Goal: Communication & Community: Answer question/provide support

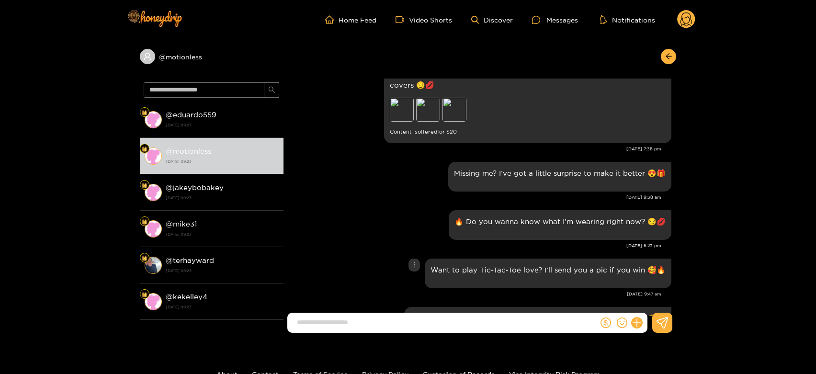
scroll to position [1071, 0]
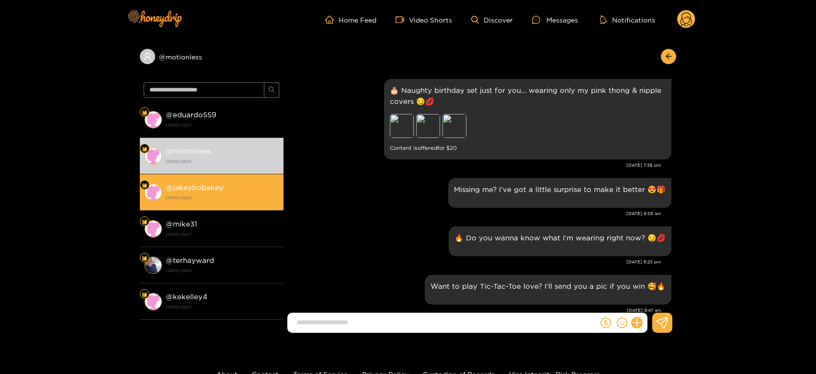
click at [175, 185] on strong "@ jakeybobakey" at bounding box center [195, 187] width 58 height 8
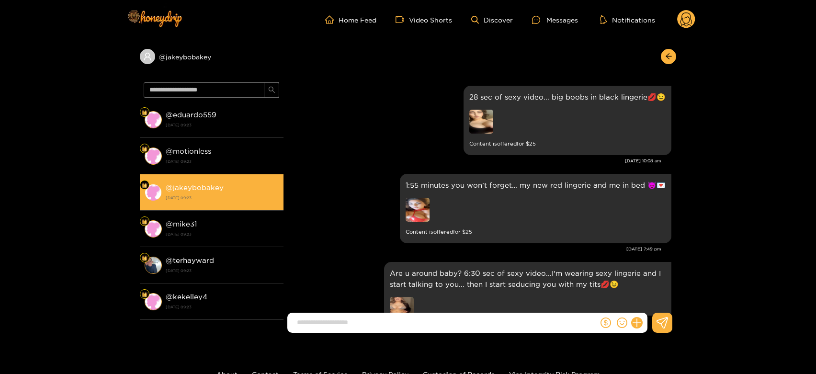
scroll to position [1284, 0]
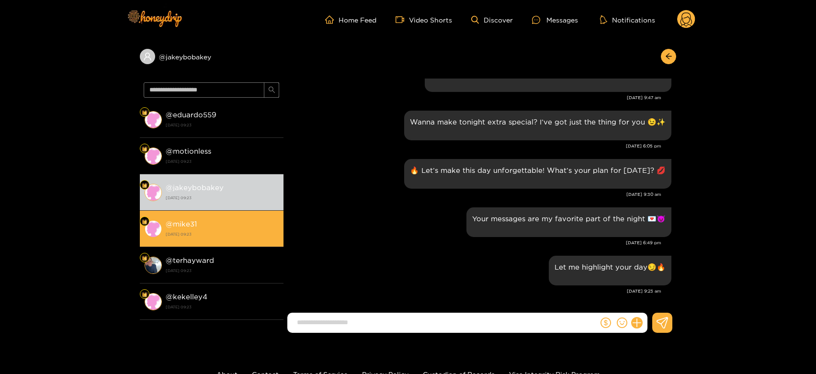
click at [189, 215] on li "@ mike31 [DATE] 09:23" at bounding box center [212, 229] width 144 height 36
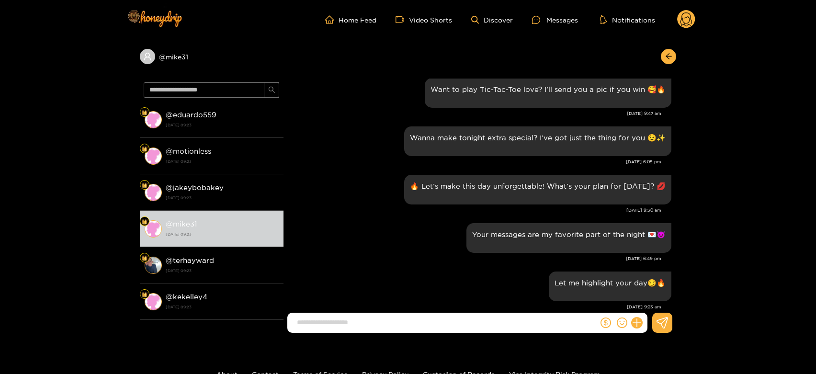
scroll to position [1284, 0]
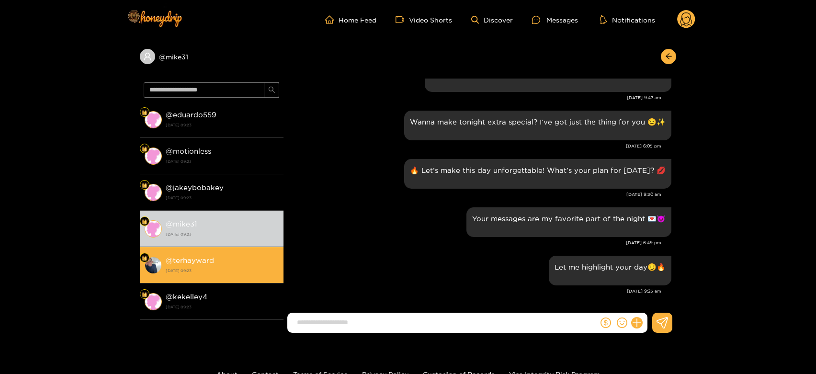
click at [220, 247] on li "@ terhayward [DATE] 09:23" at bounding box center [212, 265] width 144 height 36
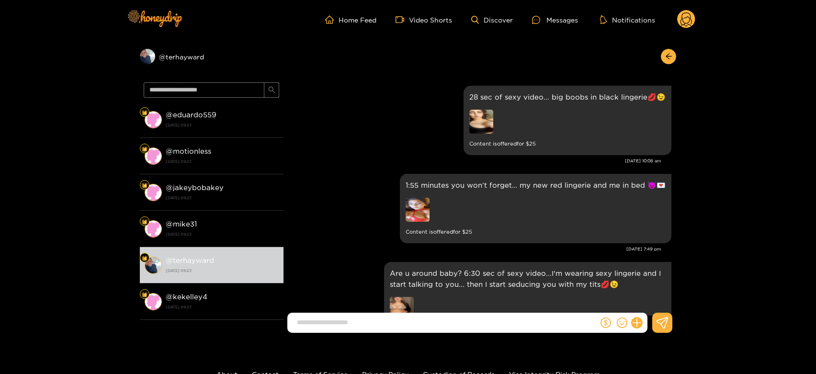
scroll to position [1284, 0]
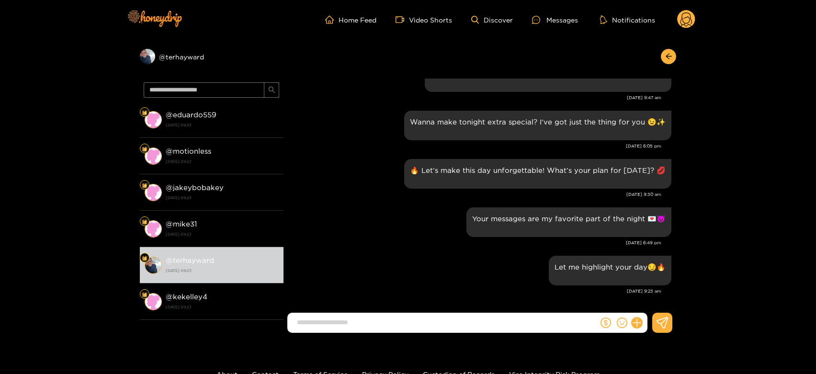
click at [684, 17] on circle at bounding box center [686, 19] width 18 height 18
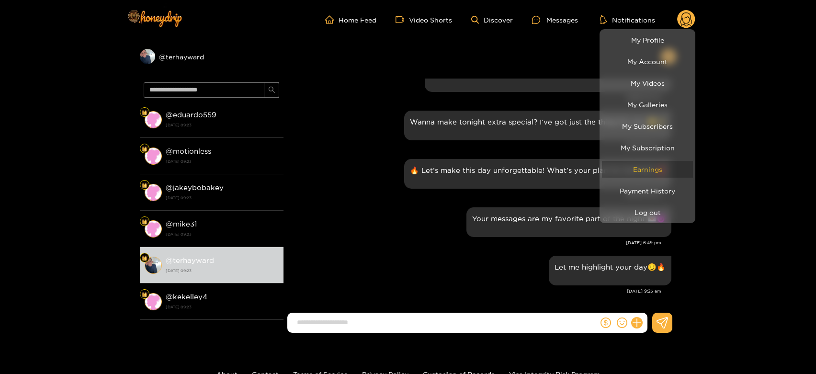
click at [658, 164] on link "Earnings" at bounding box center [647, 169] width 91 height 17
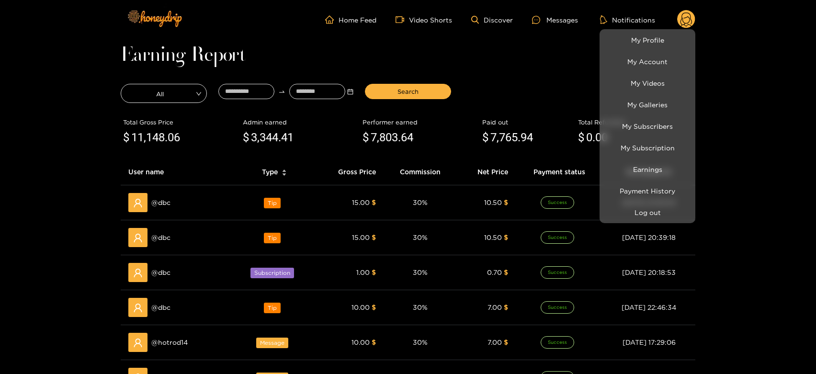
click at [162, 203] on div at bounding box center [408, 187] width 816 height 374
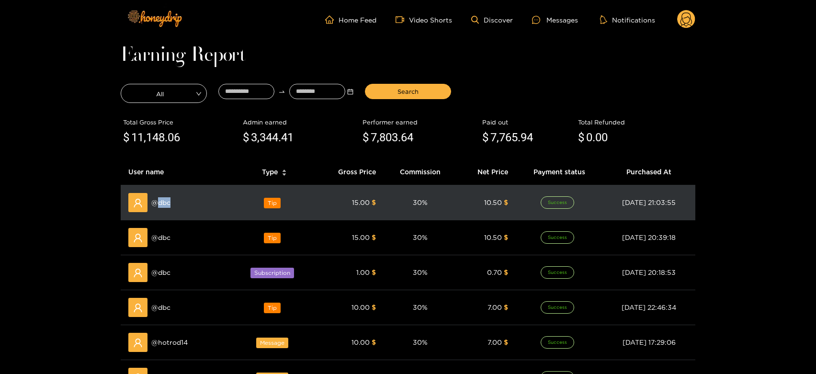
click at [161, 203] on span "@ dbc" at bounding box center [160, 202] width 19 height 11
copy span "dbc"
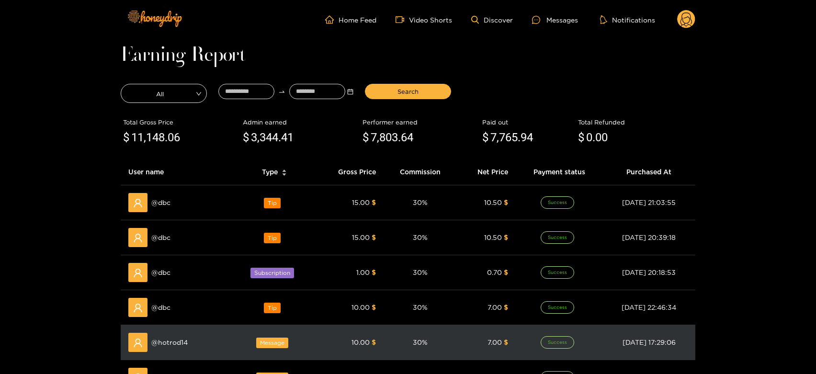
click at [166, 337] on span "@ hotrod14" at bounding box center [169, 342] width 36 height 11
copy span "hotrod14"
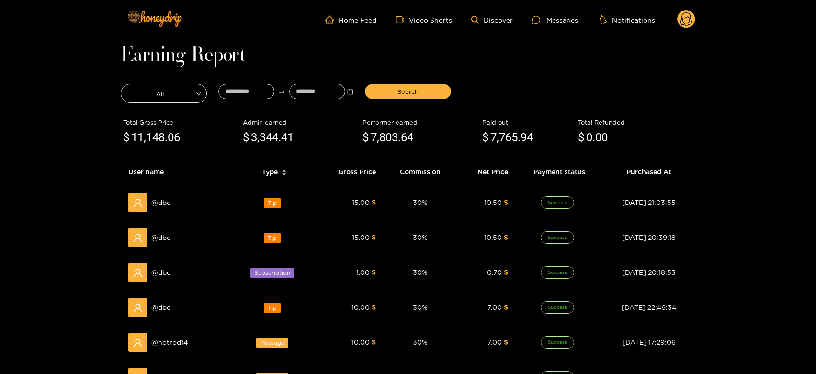
drag, startPoint x: 567, startPoint y: 17, endPoint x: 403, endPoint y: 34, distance: 165.5
click at [562, 18] on div "Messages" at bounding box center [555, 19] width 46 height 11
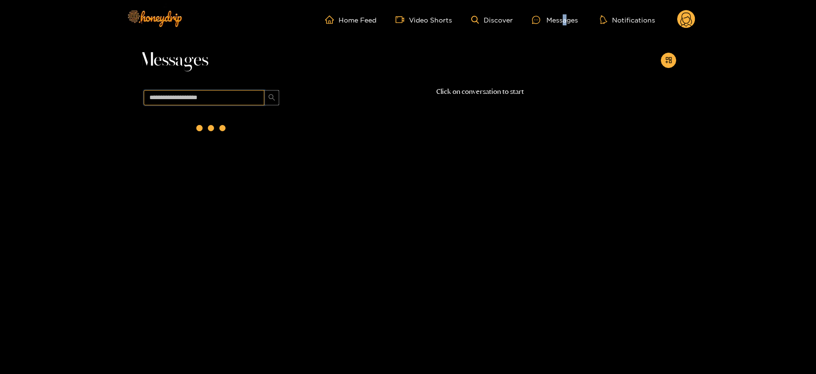
click at [234, 95] on input "text" at bounding box center [204, 97] width 121 height 15
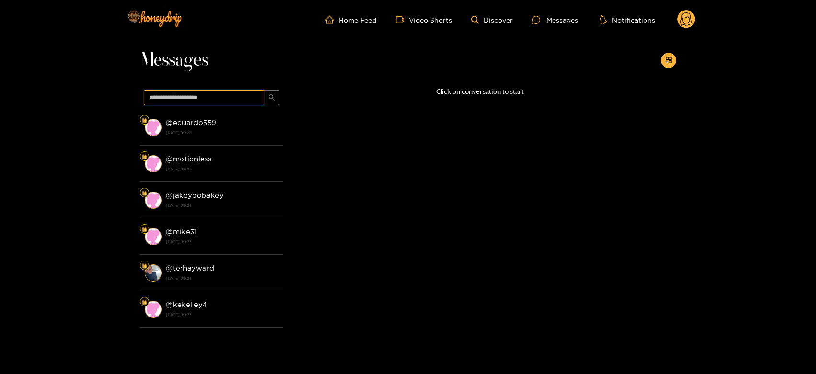
paste input "********"
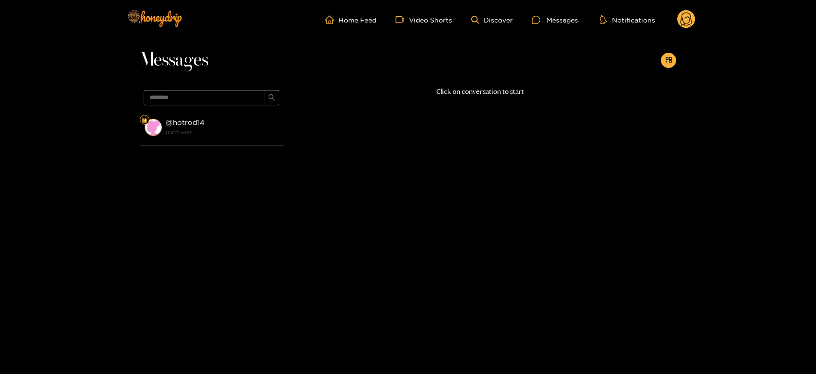
click at [217, 135] on strong "[DATE] 09:23" at bounding box center [222, 132] width 113 height 9
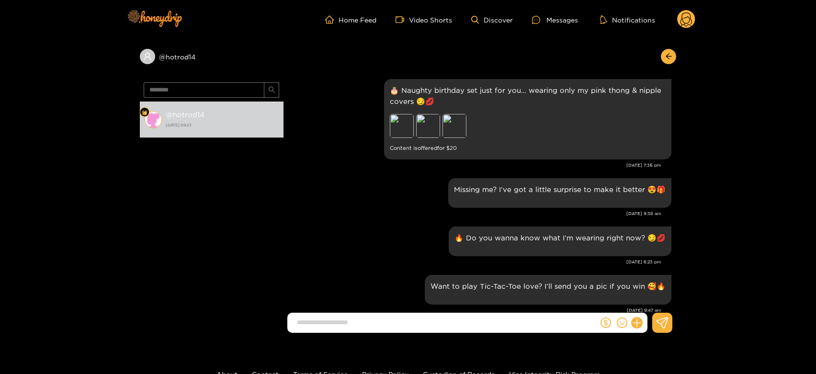
scroll to position [965, 0]
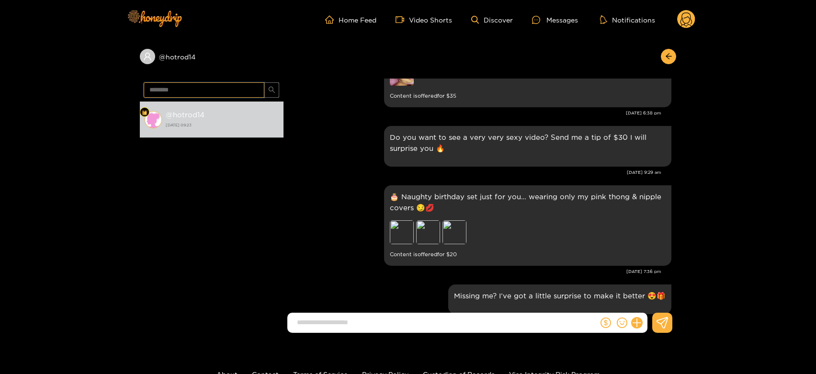
click at [197, 84] on input "********" at bounding box center [204, 89] width 121 height 15
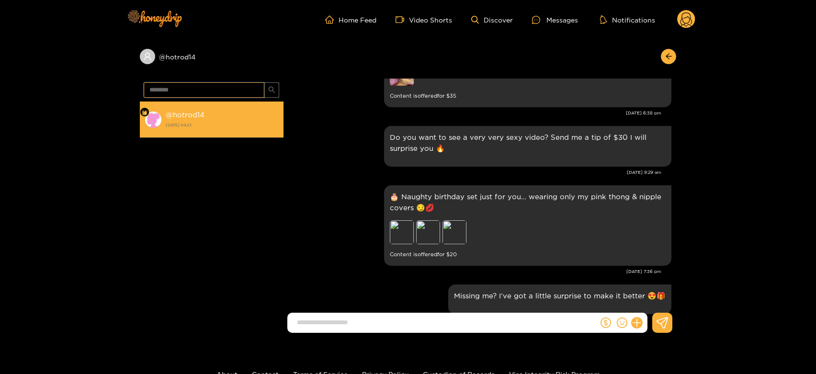
paste input "text"
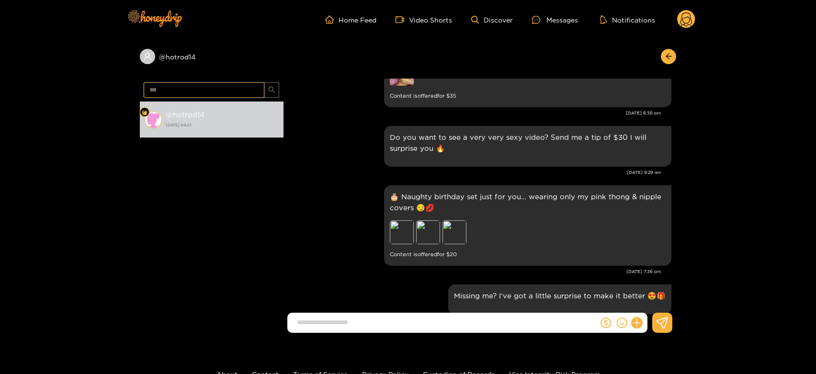
type input "***"
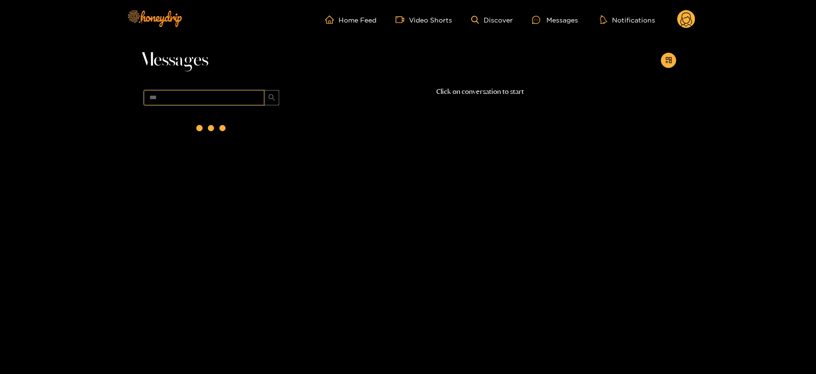
scroll to position [0, 0]
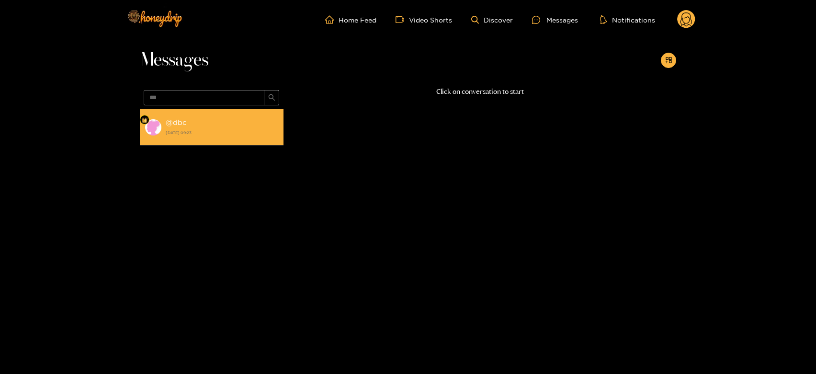
click at [245, 141] on li "@ dbc [DATE] 09:23" at bounding box center [212, 127] width 144 height 36
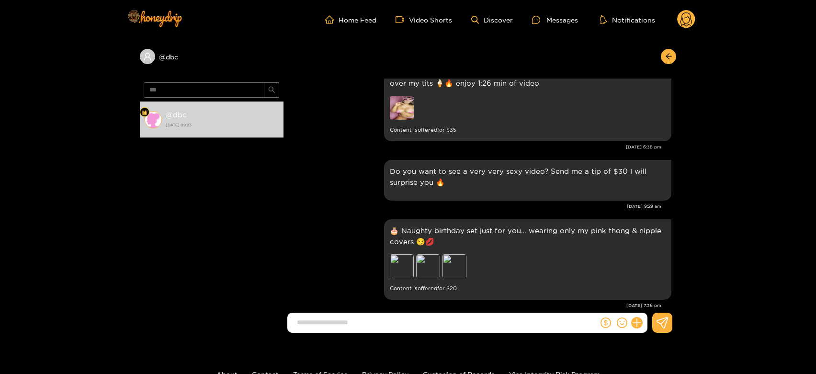
scroll to position [712, 0]
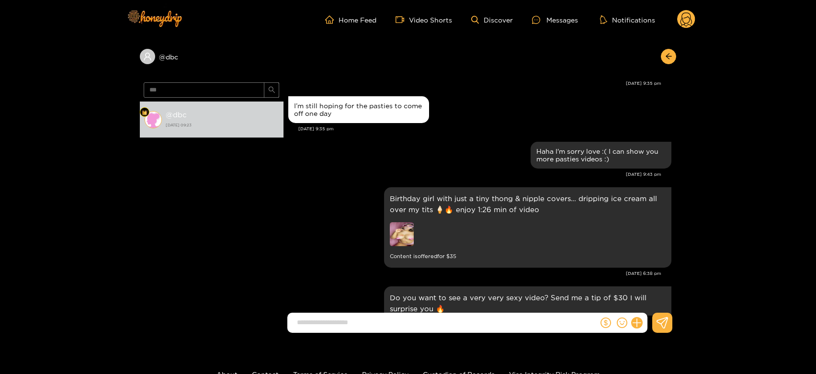
click at [683, 18] on icon at bounding box center [685, 20] width 11 height 17
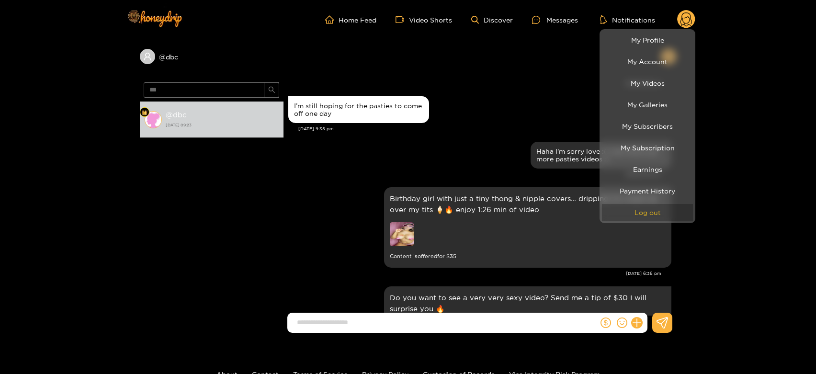
click at [648, 213] on button "Log out" at bounding box center [647, 212] width 91 height 17
